Goal: Task Accomplishment & Management: Manage account settings

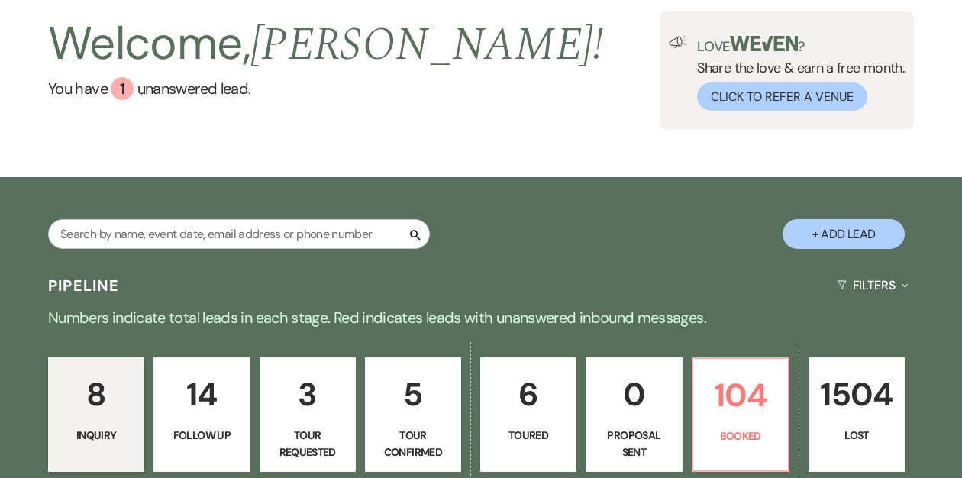
scroll to position [76, 0]
click at [734, 398] on p "104" at bounding box center [741, 395] width 76 height 51
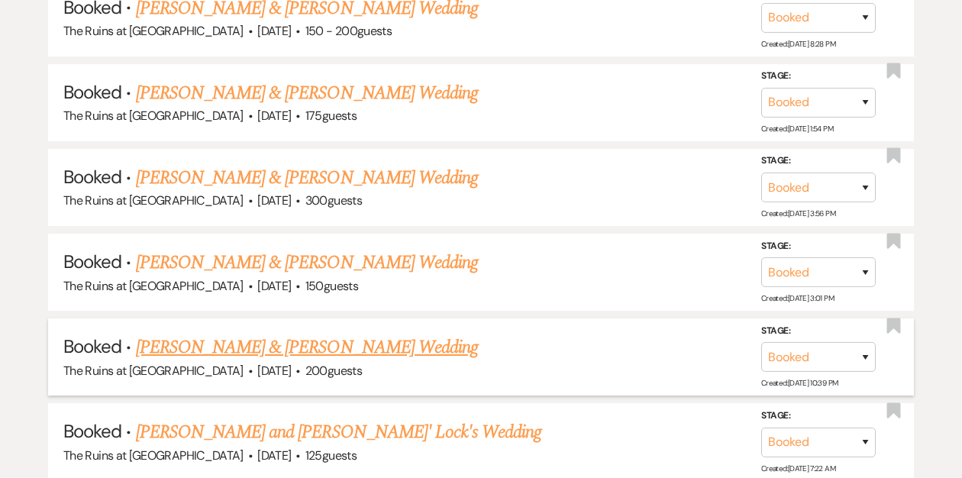
scroll to position [968, 0]
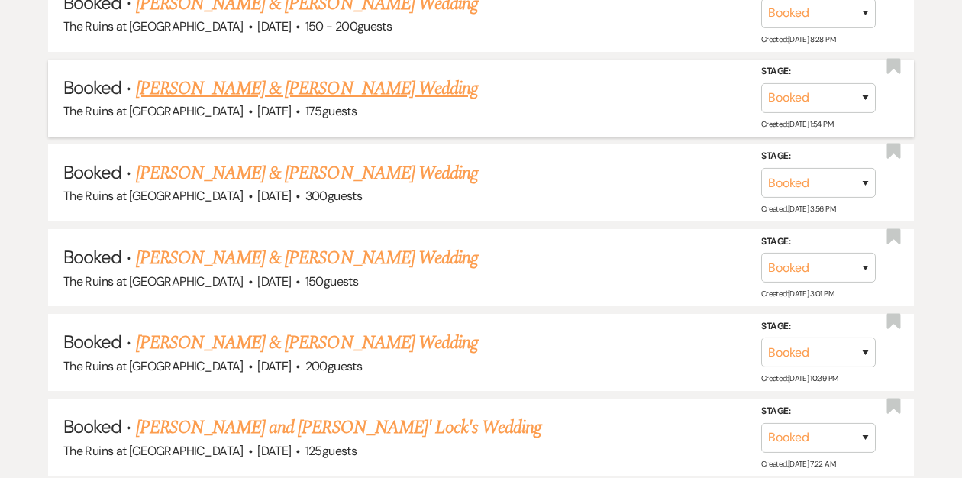
click at [296, 86] on link "[PERSON_NAME] & [PERSON_NAME] Wedding" at bounding box center [307, 88] width 342 height 27
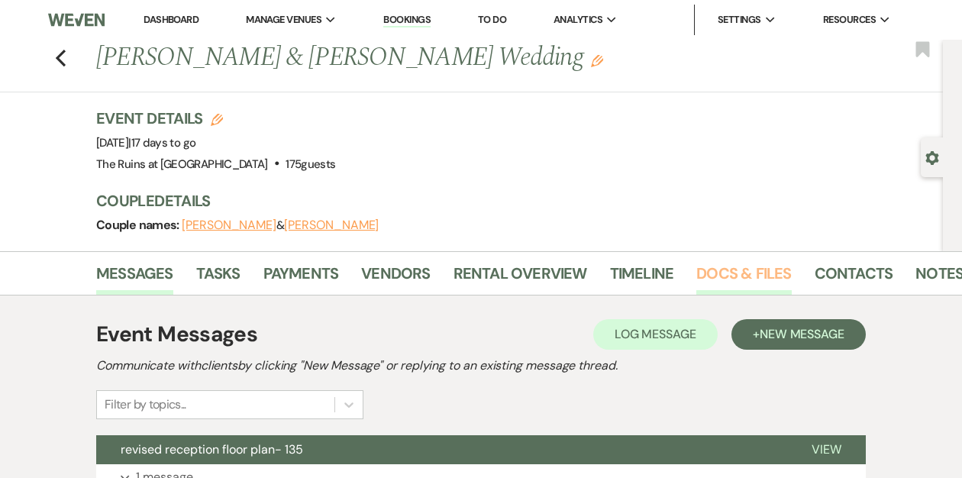
click at [752, 273] on link "Docs & Files" at bounding box center [744, 278] width 95 height 34
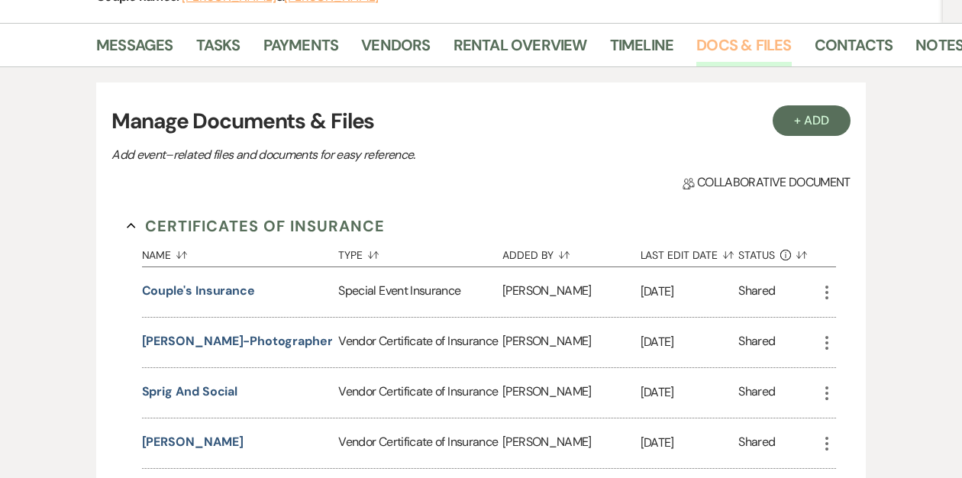
scroll to position [190, 0]
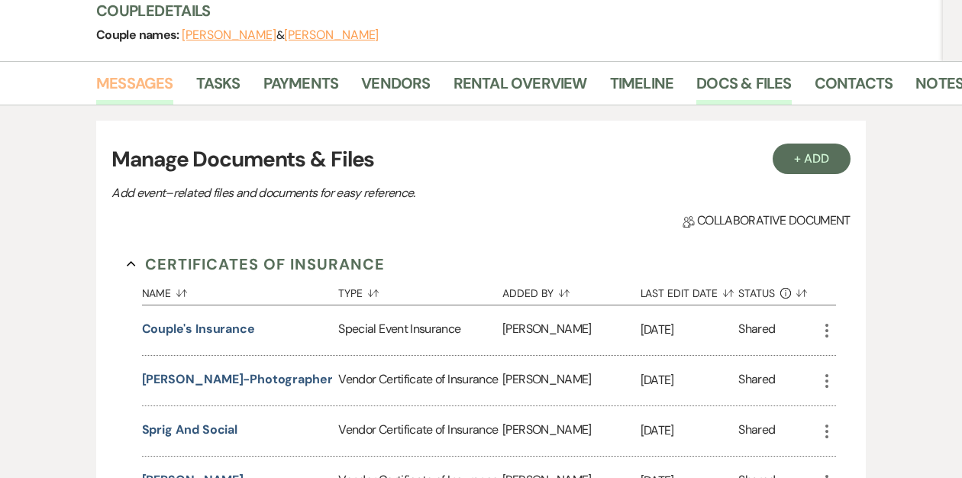
click at [150, 86] on link "Messages" at bounding box center [134, 88] width 77 height 34
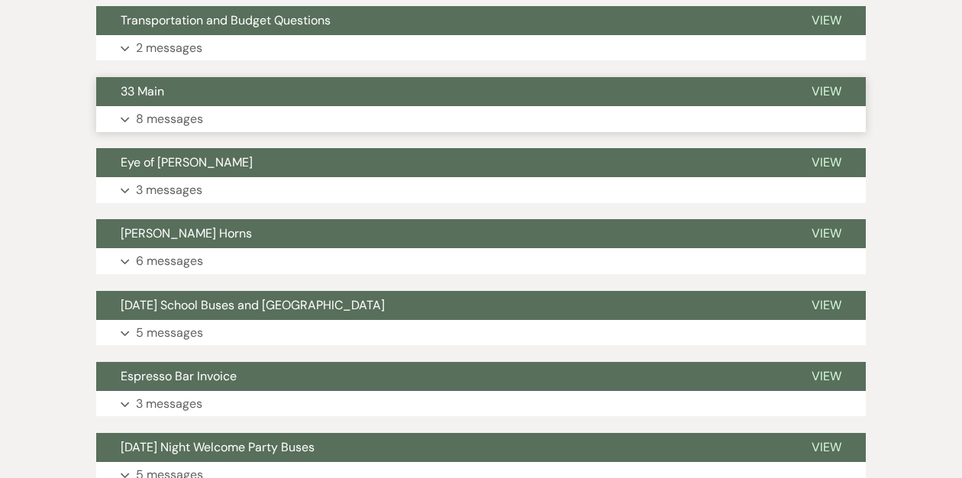
scroll to position [1786, 0]
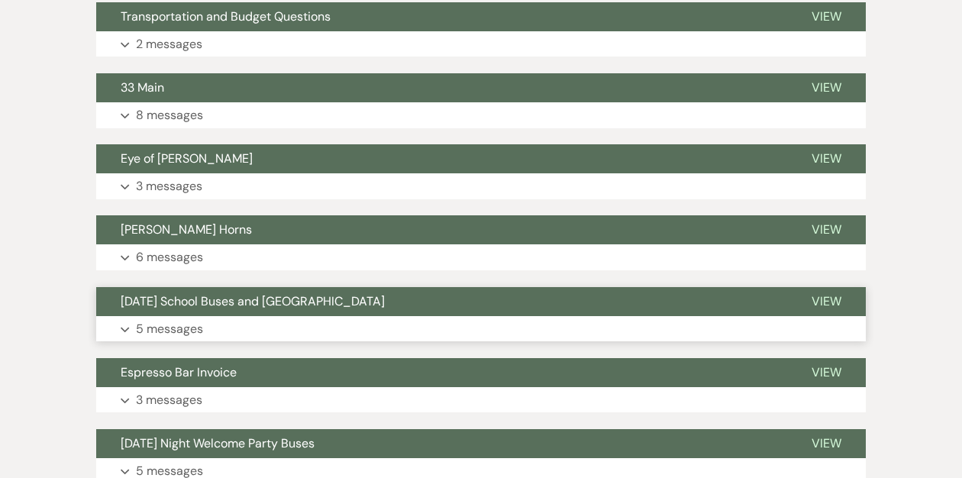
click at [238, 304] on span "[DATE] School Buses and [GEOGRAPHIC_DATA]" at bounding box center [253, 301] width 264 height 16
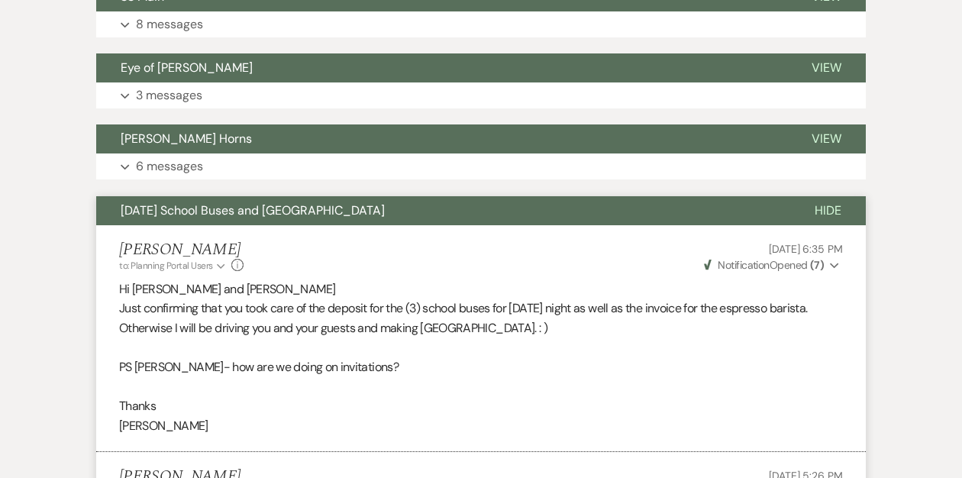
scroll to position [1830, 0]
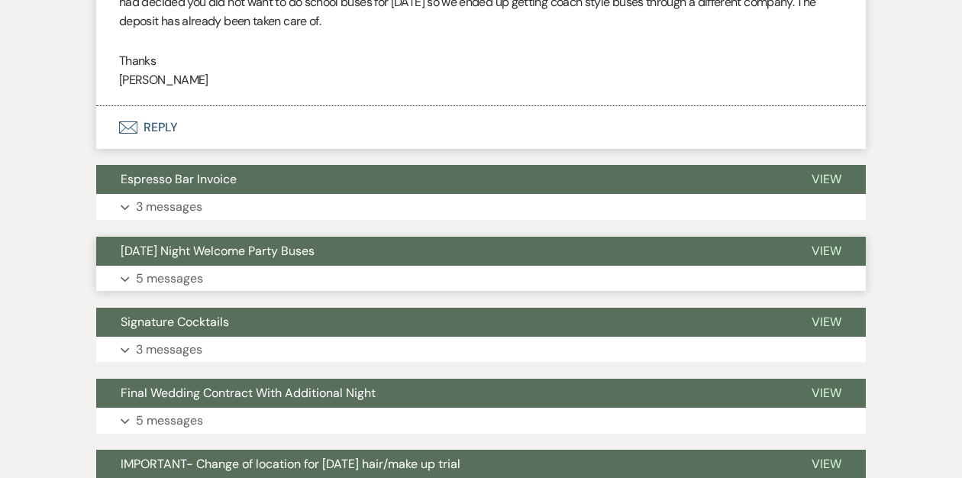
click at [243, 252] on span "[DATE] Night Welcome Party Buses" at bounding box center [218, 251] width 194 height 16
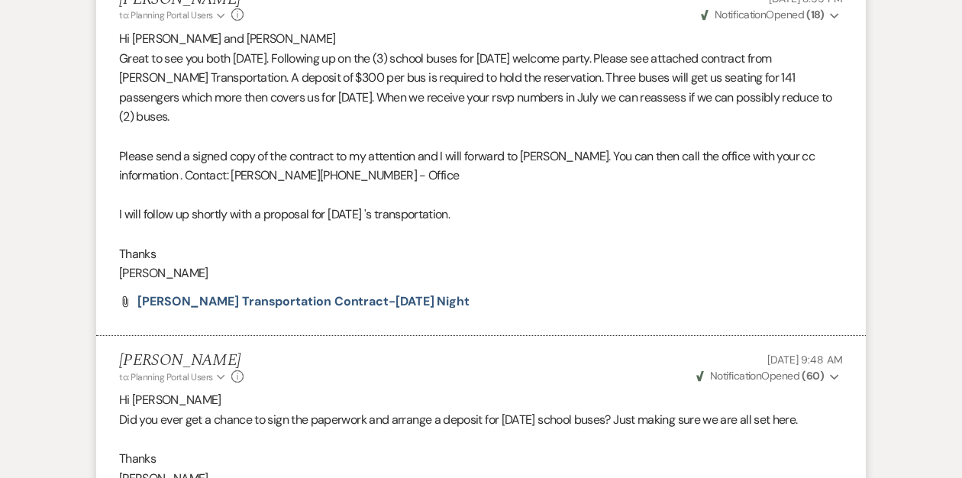
scroll to position [3593, 0]
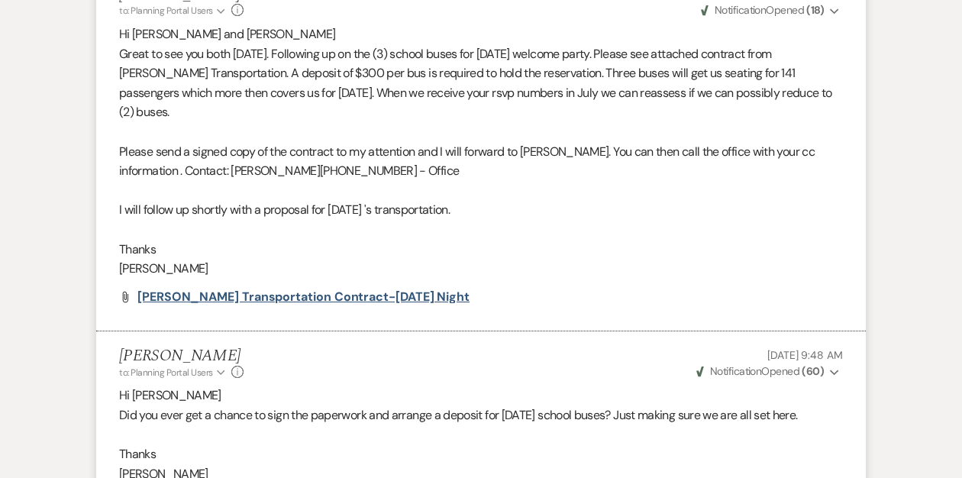
click at [226, 289] on span "[PERSON_NAME] Transportation Contract-[DATE] night" at bounding box center [303, 297] width 332 height 16
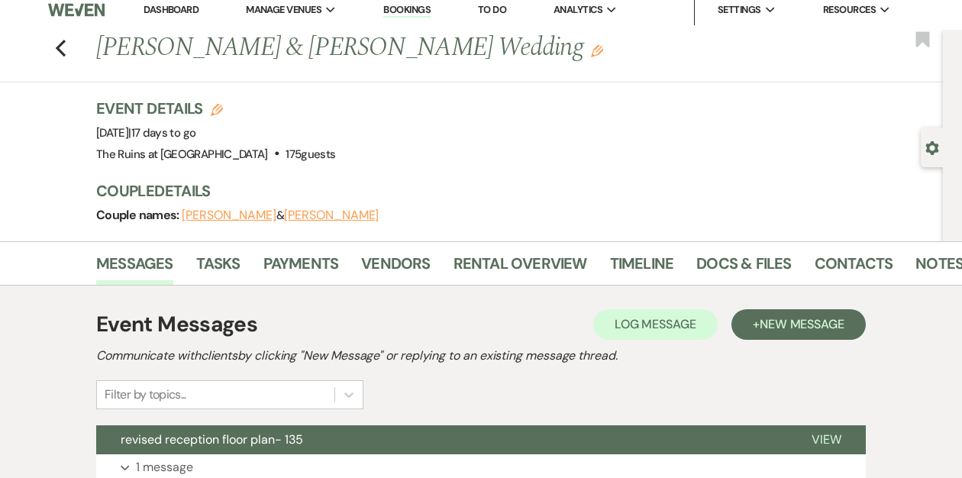
scroll to position [0, 0]
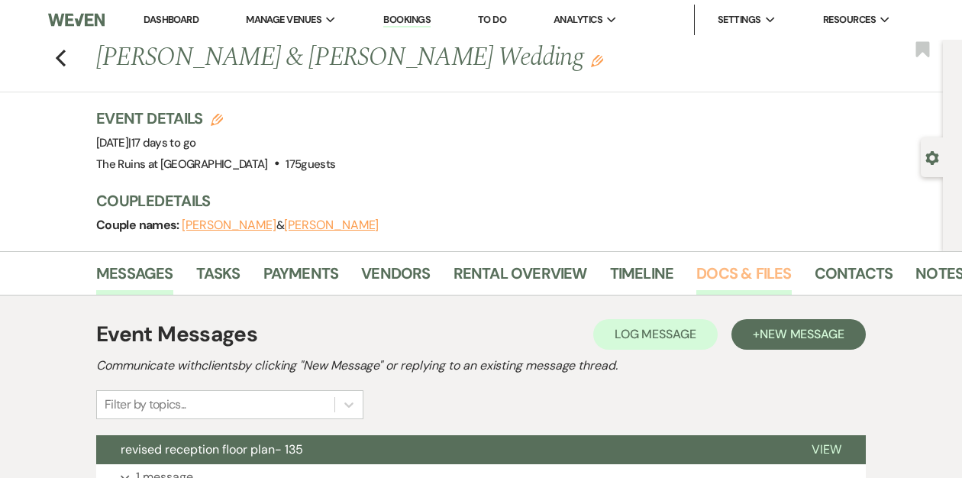
click at [760, 276] on link "Docs & Files" at bounding box center [744, 278] width 95 height 34
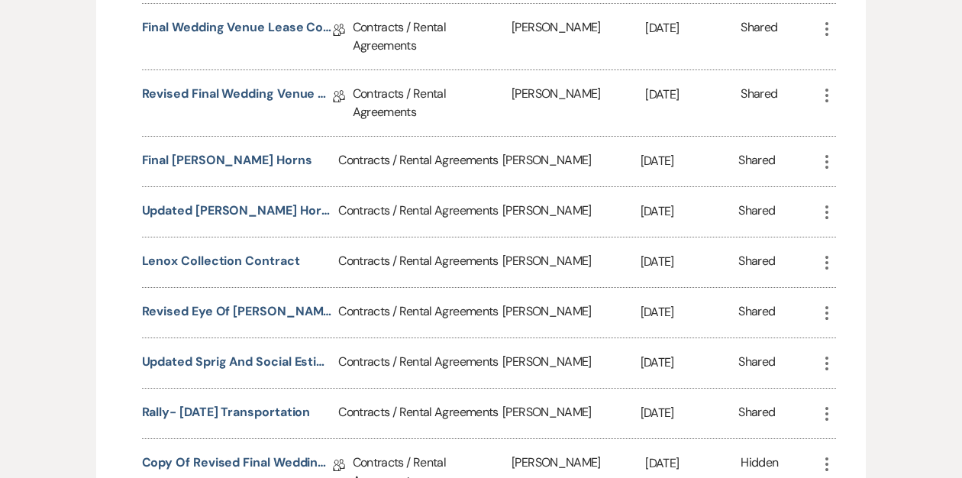
scroll to position [1974, 0]
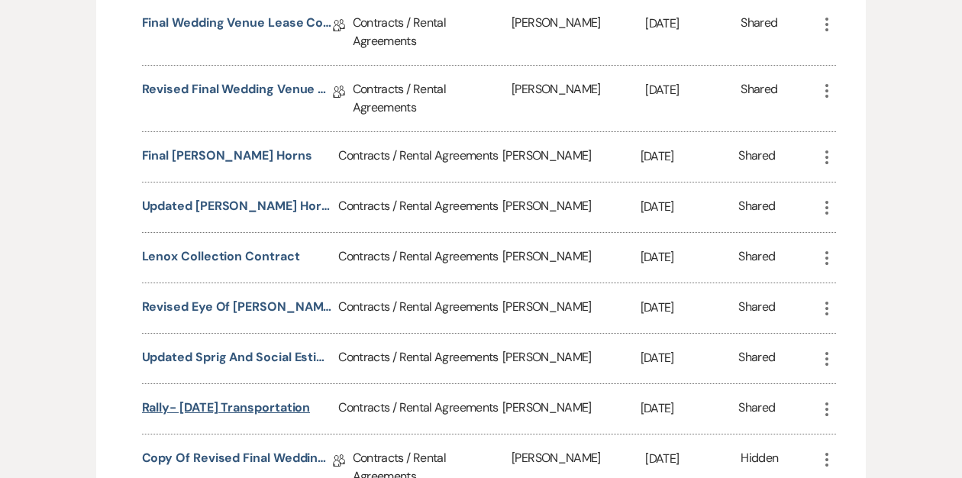
click at [203, 399] on button "Rally- [DATE] Transportation" at bounding box center [226, 408] width 169 height 18
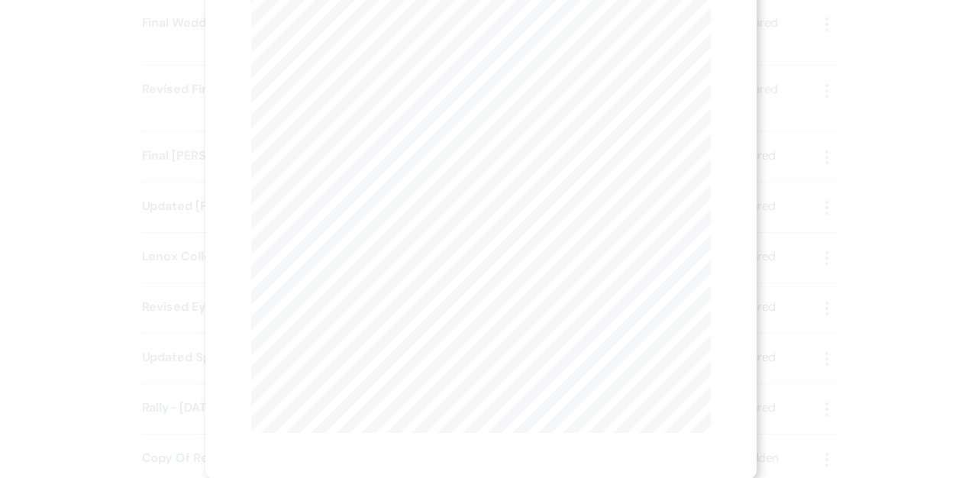
scroll to position [0, 0]
click at [406, 51] on button "Next Next" at bounding box center [402, 56] width 40 height 12
